Goal: Book appointment/travel/reservation

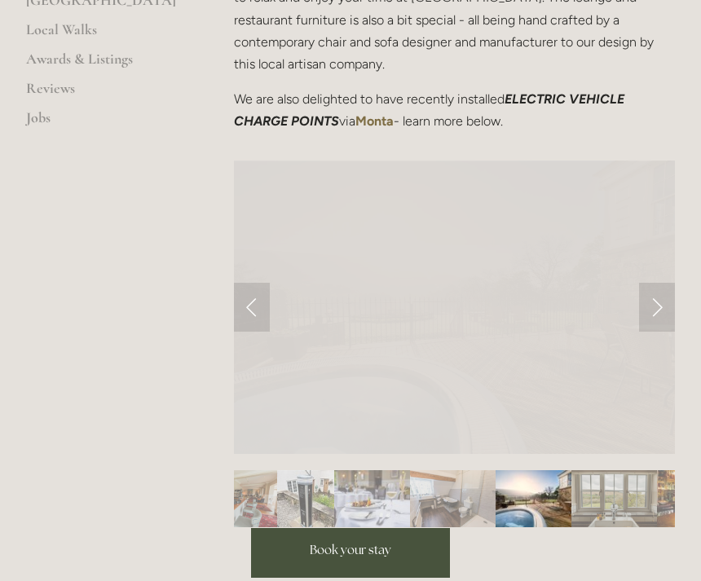
scroll to position [635, 0]
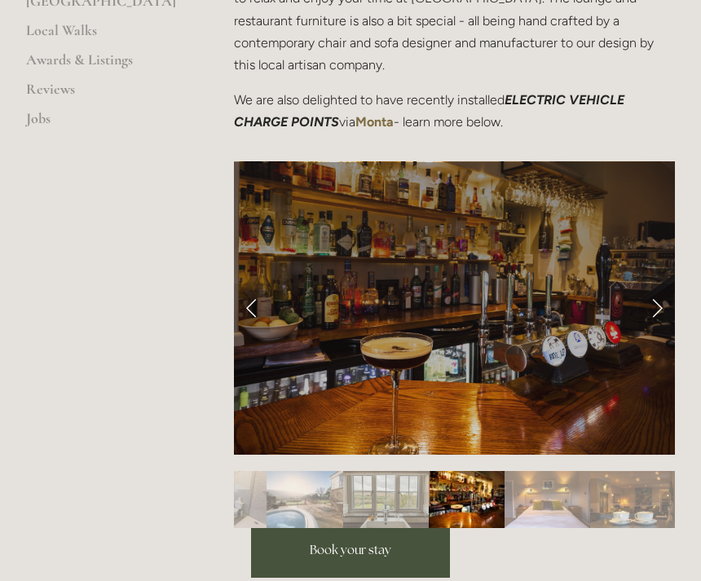
click at [645, 284] on link "Next Slide" at bounding box center [657, 308] width 36 height 49
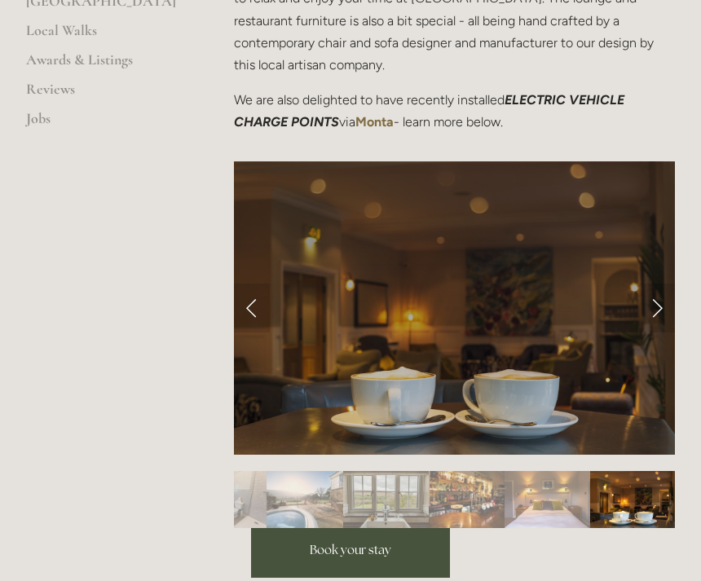
click at [652, 284] on link "Next Slide" at bounding box center [657, 308] width 36 height 49
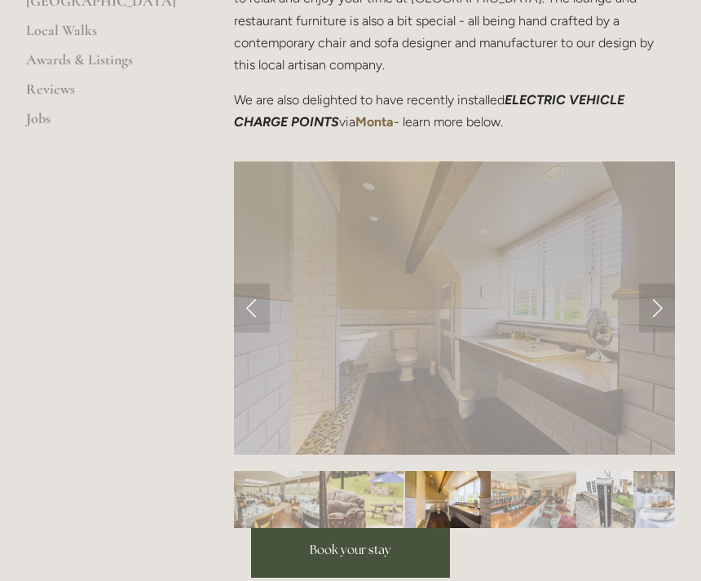
click at [647, 284] on link "Next Slide" at bounding box center [657, 308] width 36 height 49
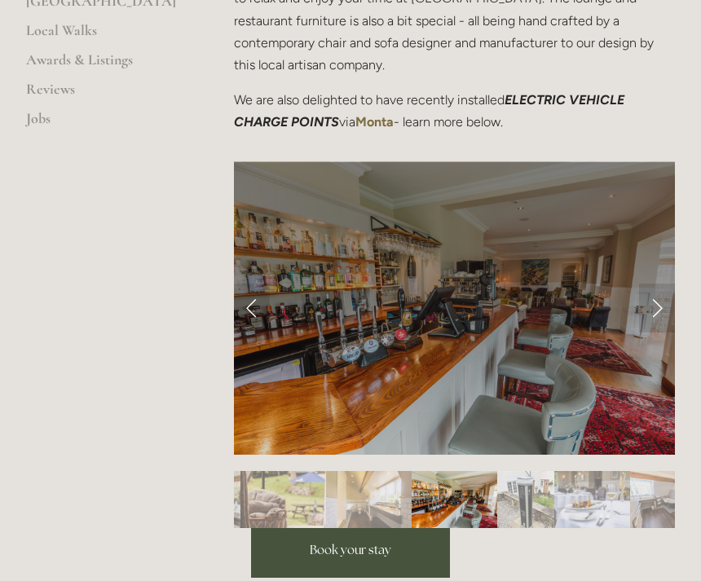
click at [657, 284] on link "Next Slide" at bounding box center [657, 308] width 36 height 49
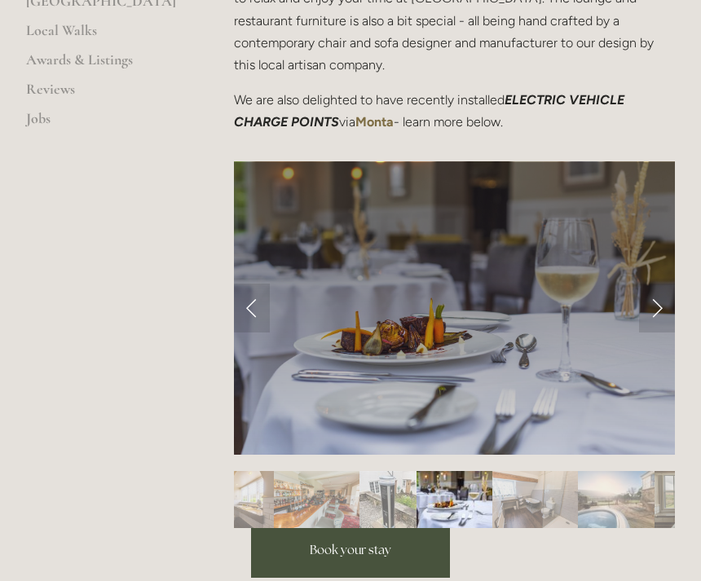
click at [644, 284] on link "Next Slide" at bounding box center [657, 308] width 36 height 49
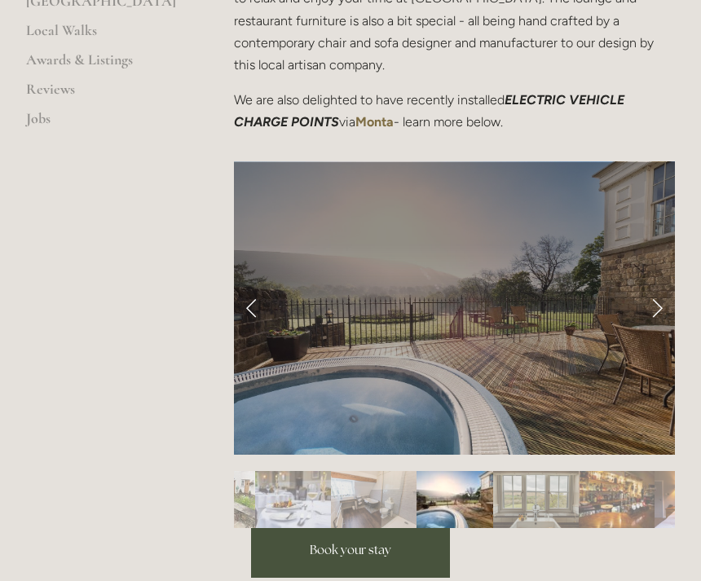
click at [643, 284] on link "Next Slide" at bounding box center [657, 308] width 36 height 49
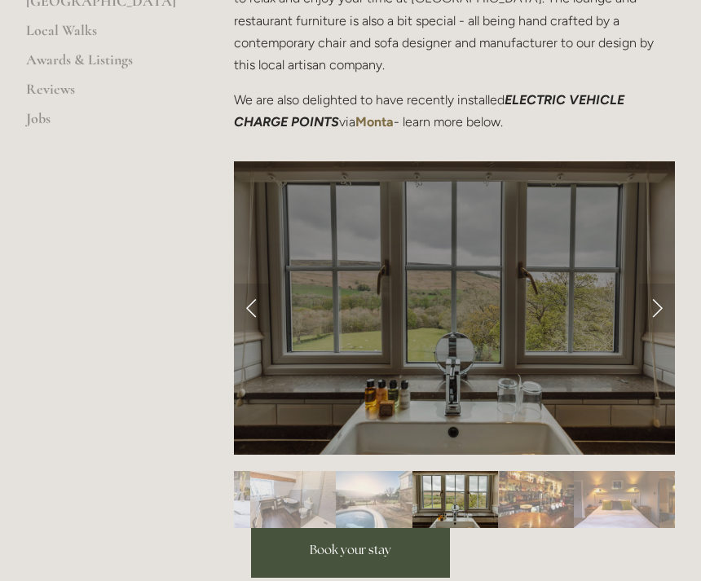
click at [650, 284] on link "Next Slide" at bounding box center [657, 308] width 36 height 49
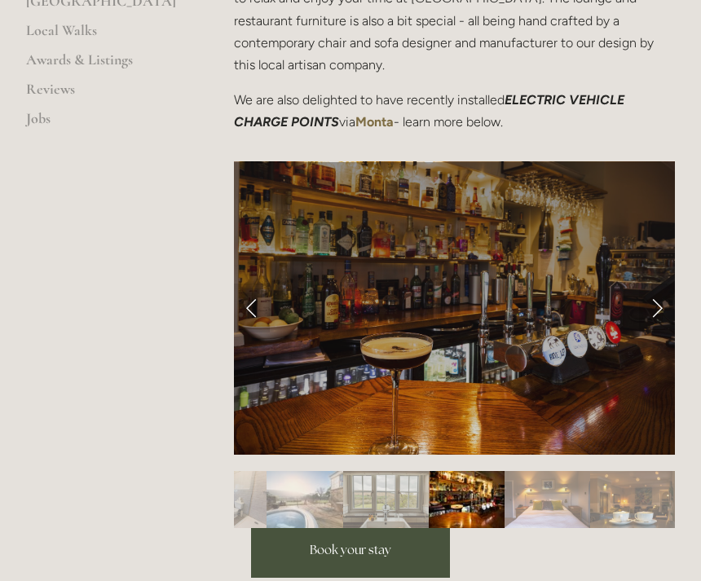
click at [653, 284] on link "Next Slide" at bounding box center [657, 308] width 36 height 49
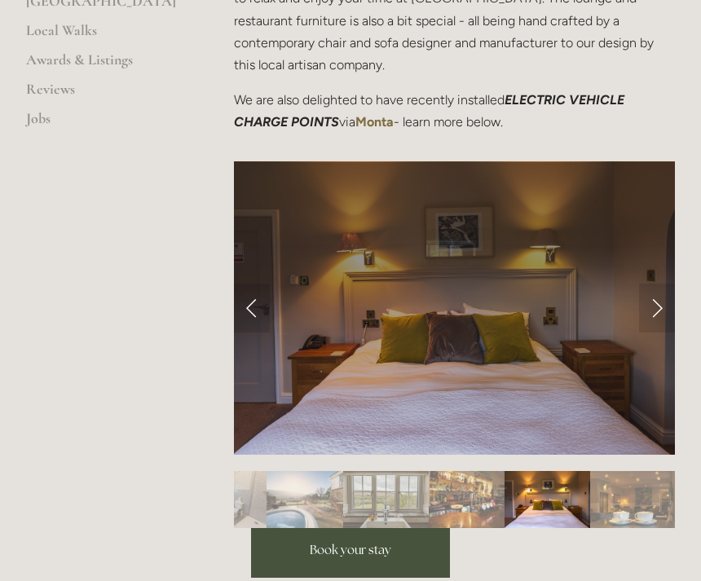
click at [645, 284] on link "Next Slide" at bounding box center [657, 308] width 36 height 49
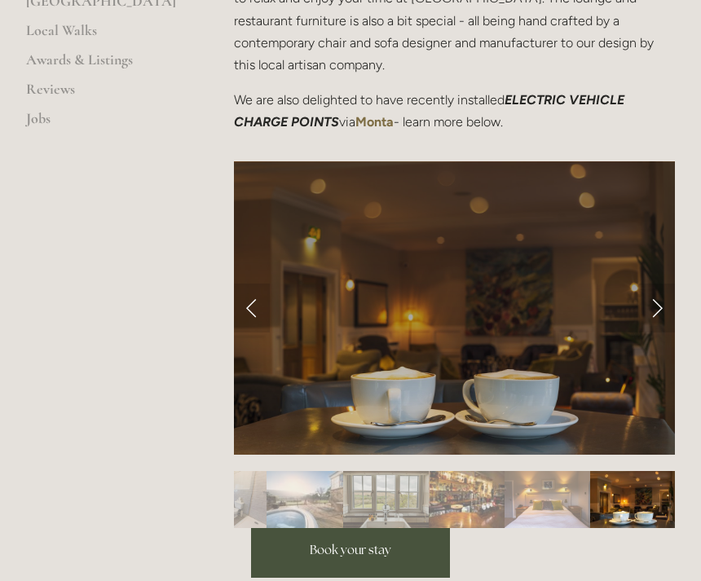
click at [653, 284] on link "Next Slide" at bounding box center [657, 308] width 36 height 49
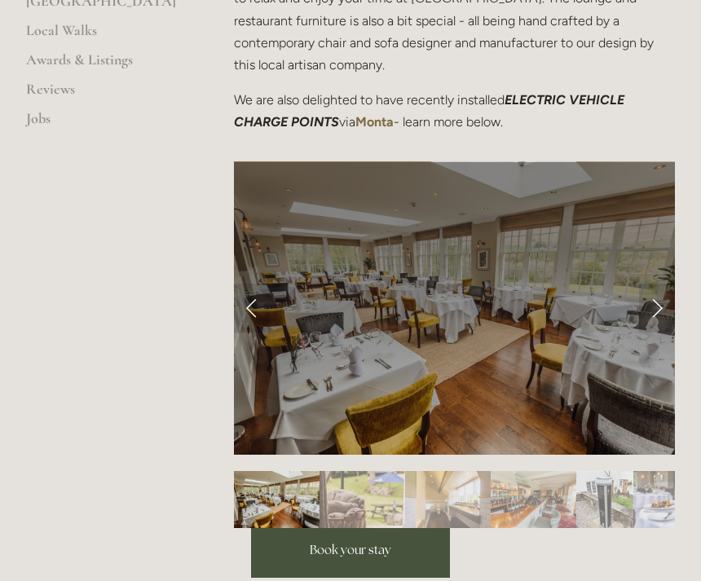
click at [650, 284] on link "Next Slide" at bounding box center [657, 308] width 36 height 49
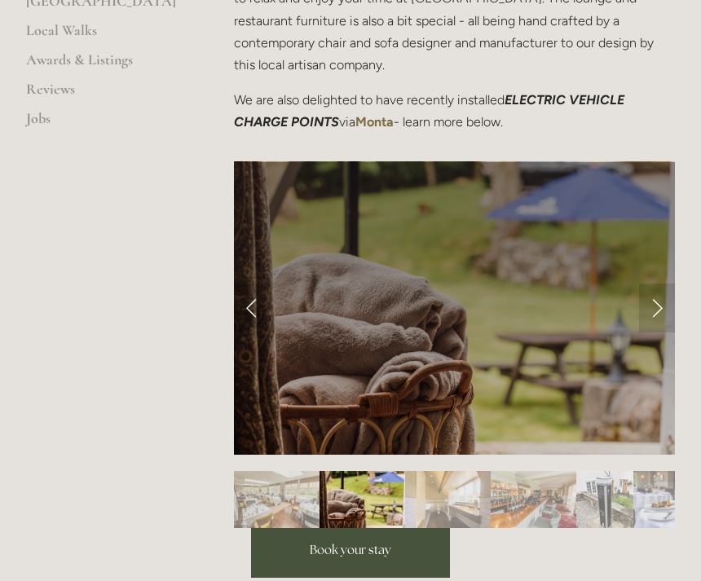
click at [647, 284] on link "Next Slide" at bounding box center [657, 308] width 36 height 49
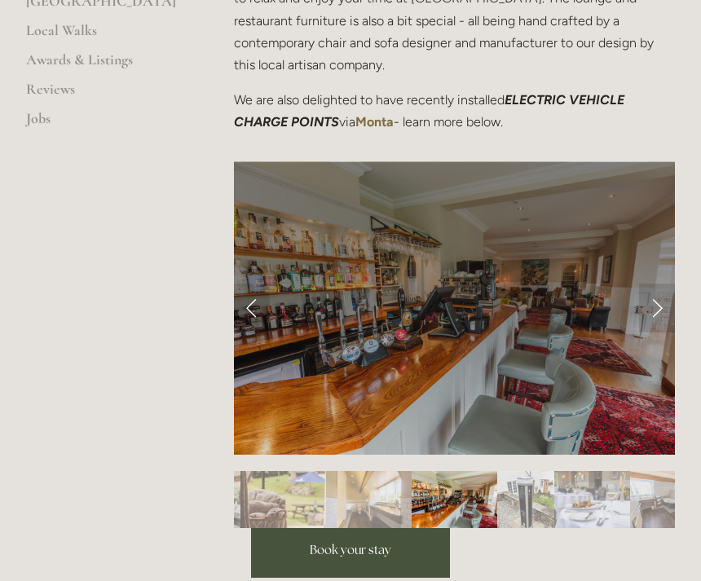
click at [654, 284] on link "Next Slide" at bounding box center [657, 308] width 36 height 49
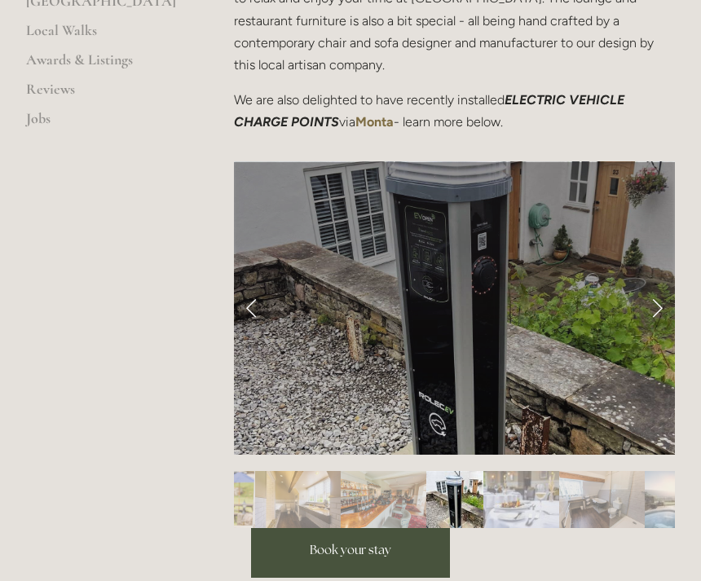
click at [655, 284] on link "Next Slide" at bounding box center [657, 308] width 36 height 49
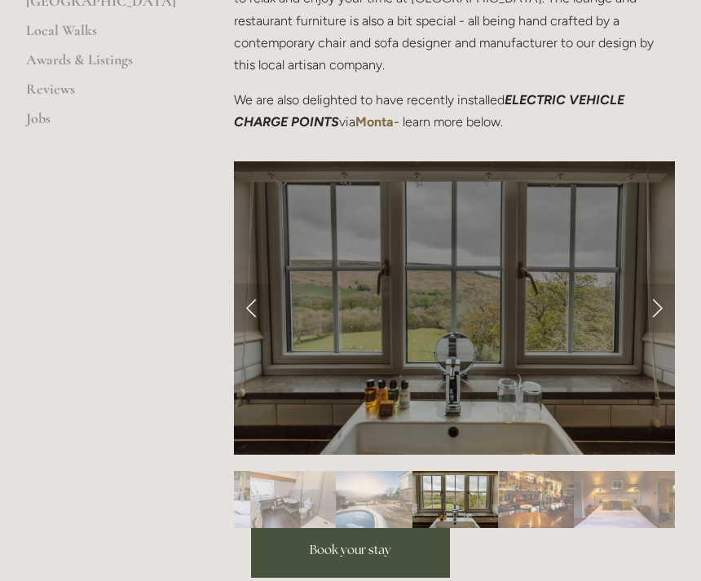
click at [339, 542] on span "Book your stay" at bounding box center [350, 549] width 81 height 15
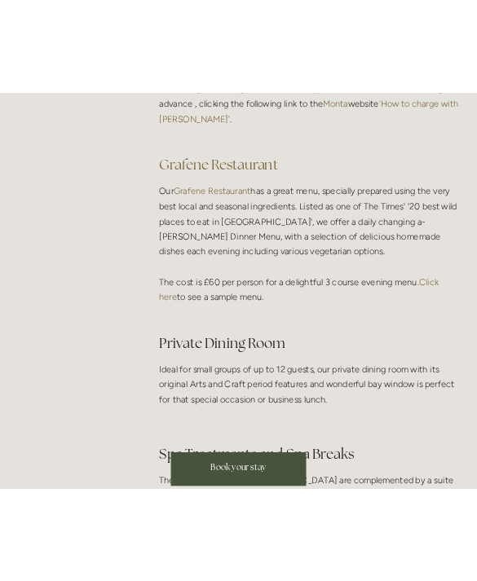
scroll to position [2275, 0]
